Goal: Information Seeking & Learning: Learn about a topic

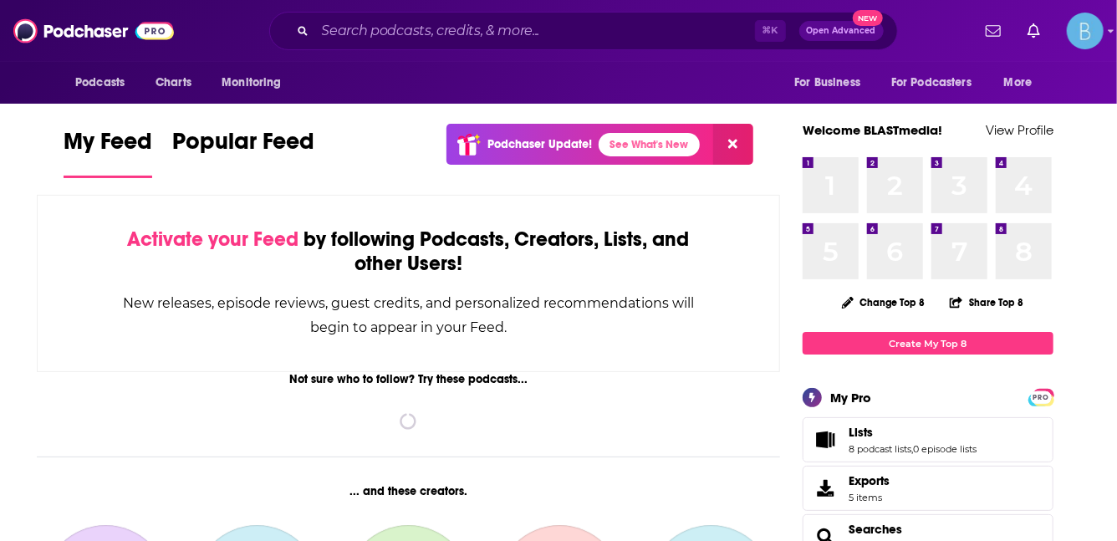
click at [356, 33] on input "Search podcasts, credits, & more..." at bounding box center [535, 31] width 440 height 27
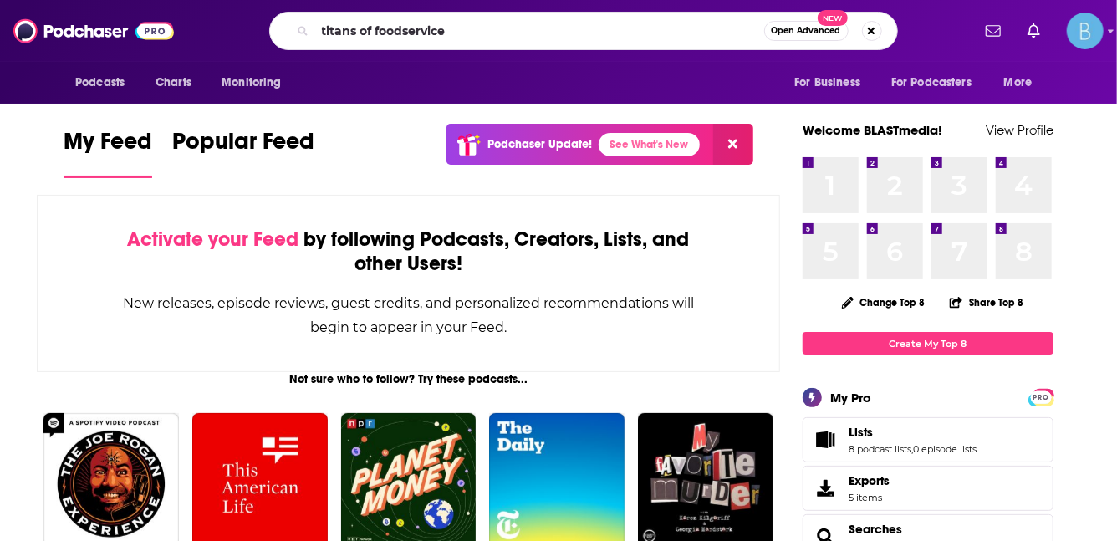
type input "titans of foodservice"
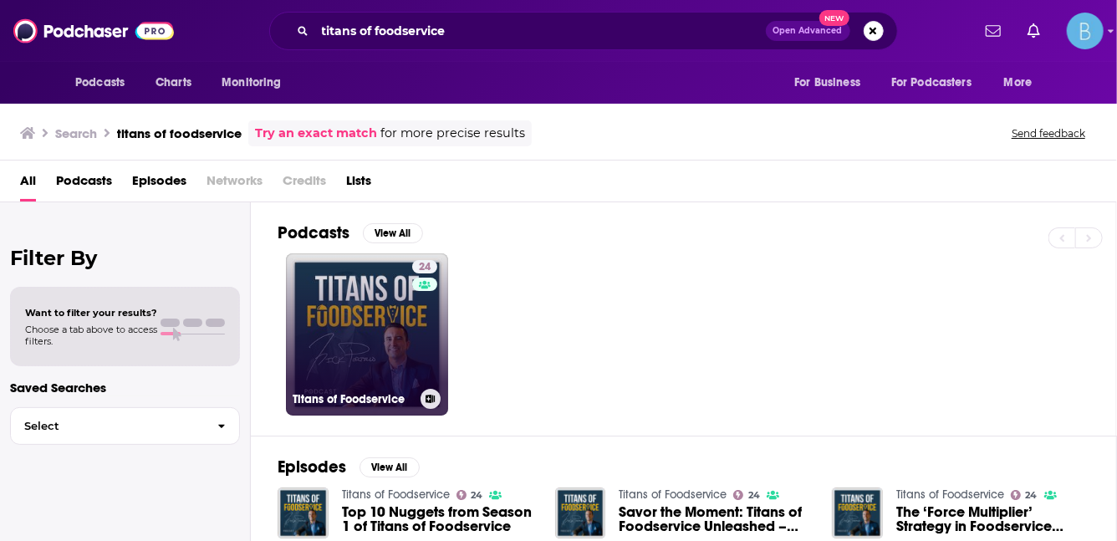
click at [401, 315] on link "24 Titans of Foodservice" at bounding box center [367, 334] width 162 height 162
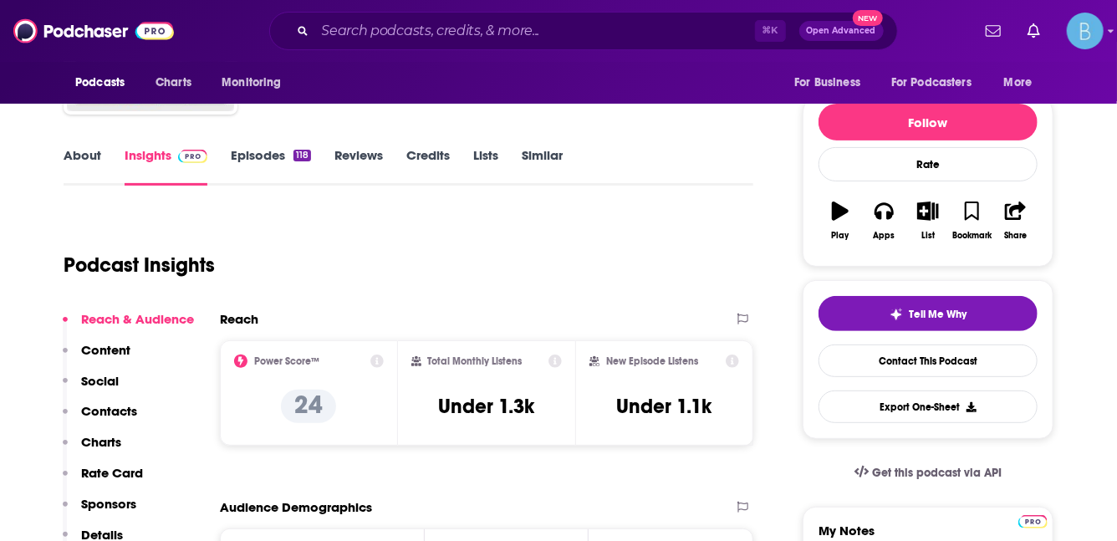
scroll to position [215, 0]
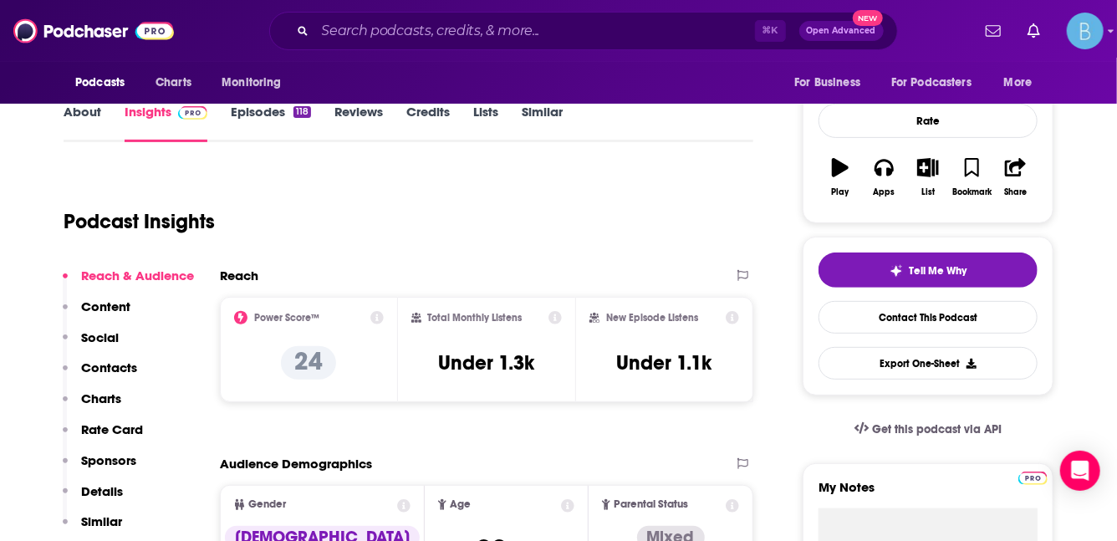
click at [75, 107] on link "About" at bounding box center [83, 123] width 38 height 38
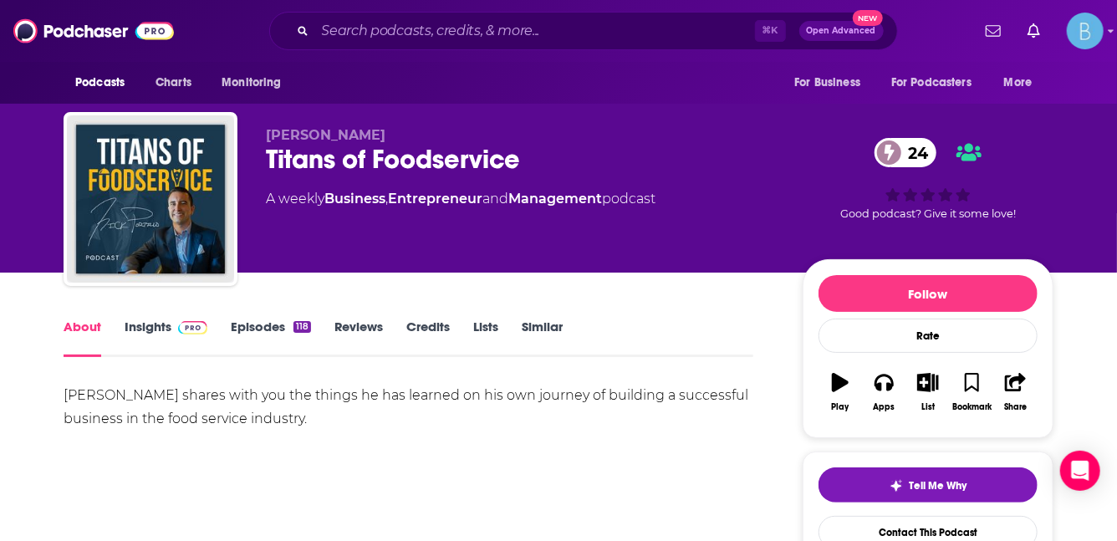
click at [244, 404] on div "[PERSON_NAME] shares with you the things he has learned on his own journey of b…" at bounding box center [408, 407] width 689 height 47
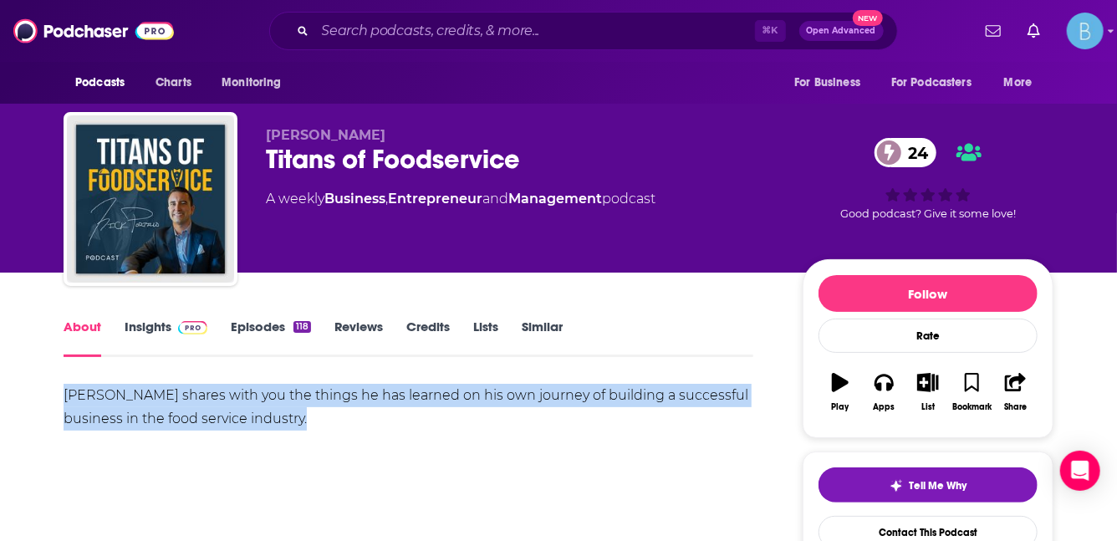
click at [244, 404] on div "[PERSON_NAME] shares with you the things he has learned on his own journey of b…" at bounding box center [408, 407] width 689 height 47
copy div "[PERSON_NAME] shares with you the things he has learned on his own journey of b…"
click at [250, 332] on link "Episodes 118" at bounding box center [271, 337] width 80 height 38
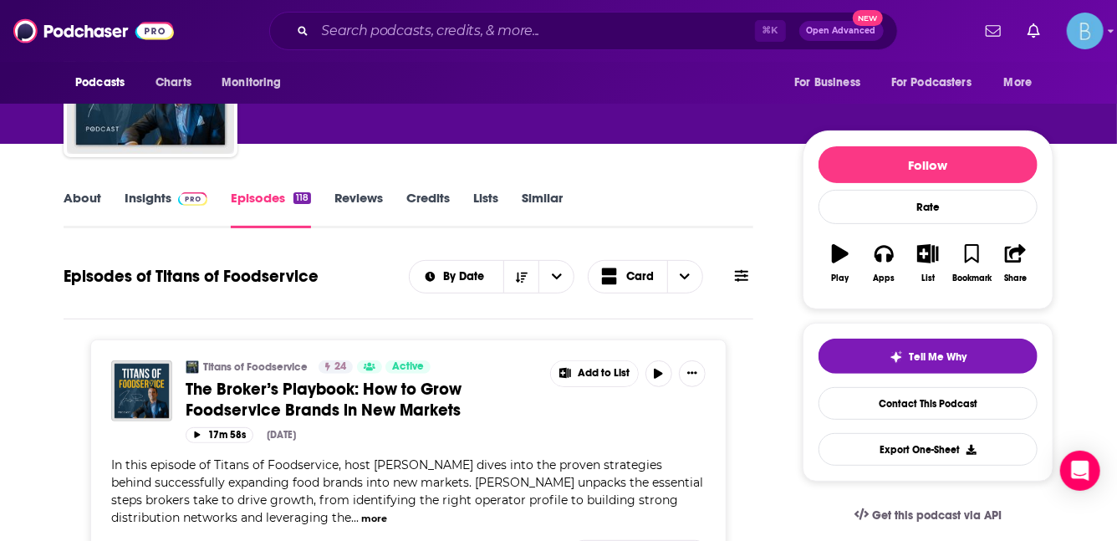
scroll to position [128, 0]
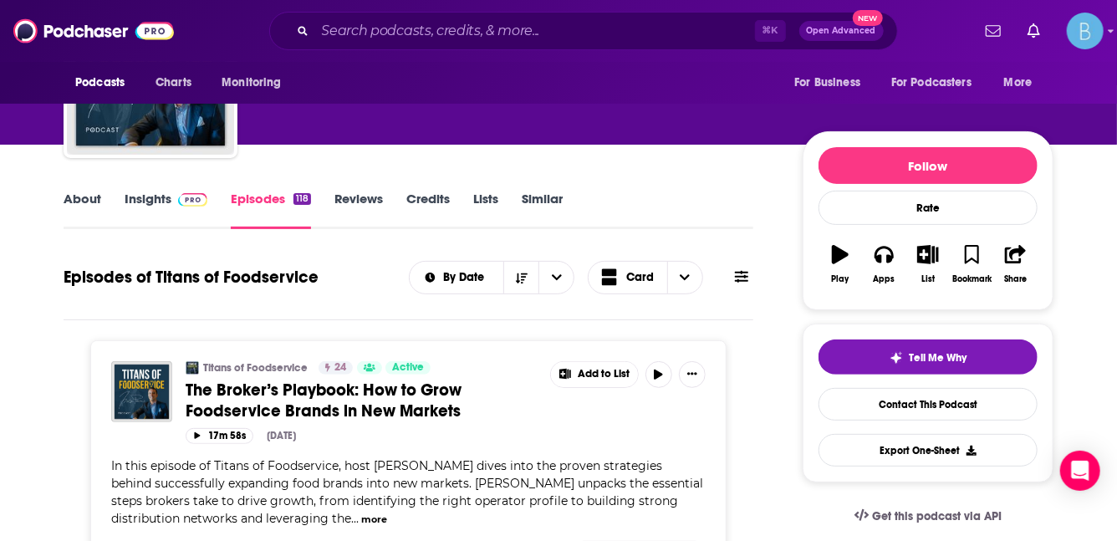
click at [164, 204] on link "Insights" at bounding box center [166, 210] width 83 height 38
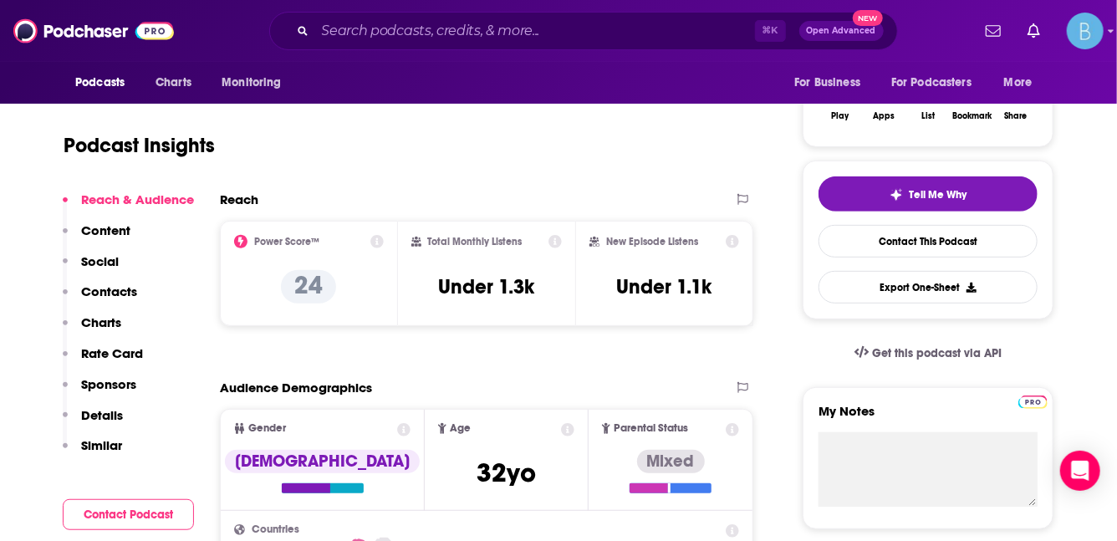
scroll to position [312, 0]
